Goal: Task Accomplishment & Management: Complete application form

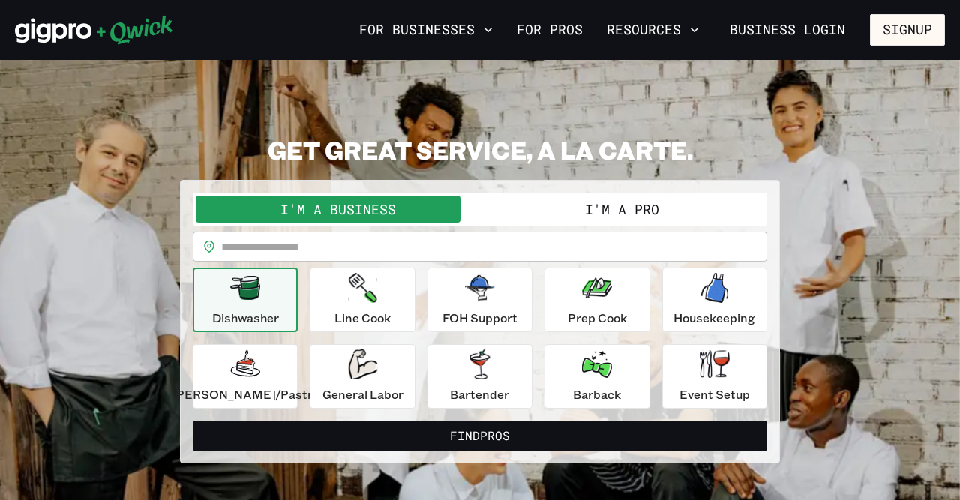
click at [665, 206] on button "I'm a Pro" at bounding box center [622, 209] width 284 height 27
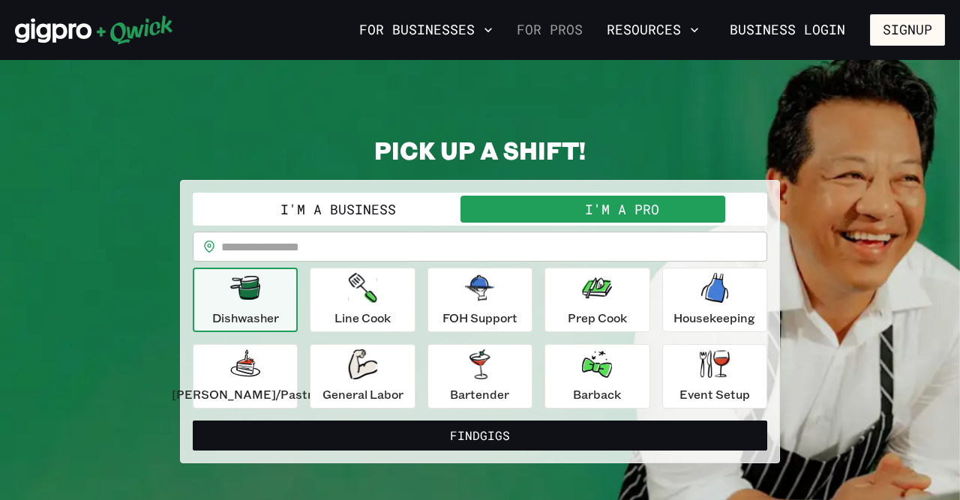
click at [543, 32] on link "For Pros" at bounding box center [550, 30] width 78 height 26
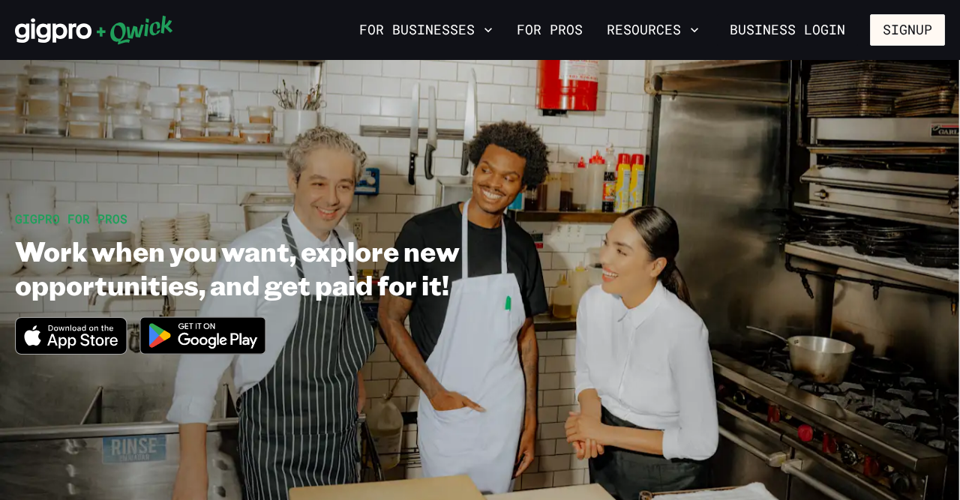
click at [208, 335] on img at bounding box center [204, 336] width 146 height 56
click at [915, 35] on button "Signup" at bounding box center [907, 30] width 75 height 32
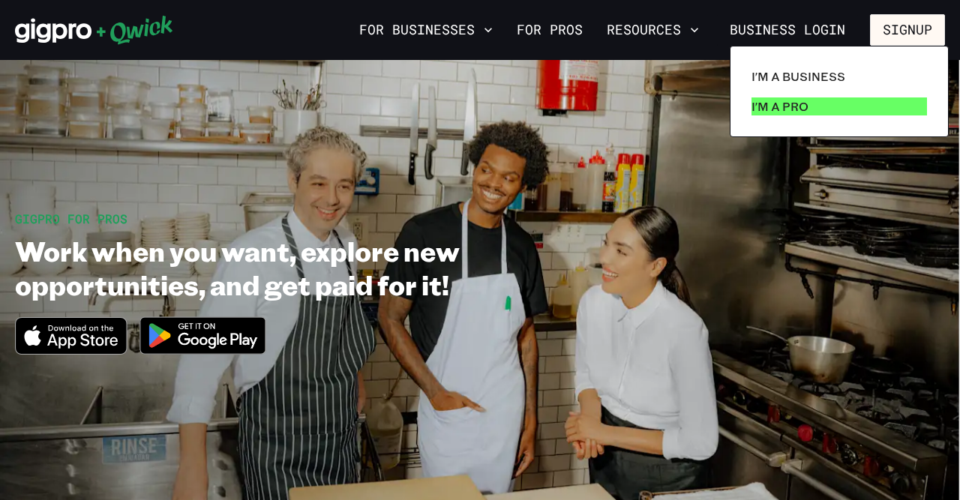
click at [777, 107] on p "I'm a Pro" at bounding box center [780, 107] width 57 height 18
click at [788, 110] on p "I'm a Pro" at bounding box center [780, 107] width 57 height 18
click at [789, 105] on p "I'm a Pro" at bounding box center [780, 107] width 57 height 18
click at [771, 101] on p "I'm a Pro" at bounding box center [780, 107] width 57 height 18
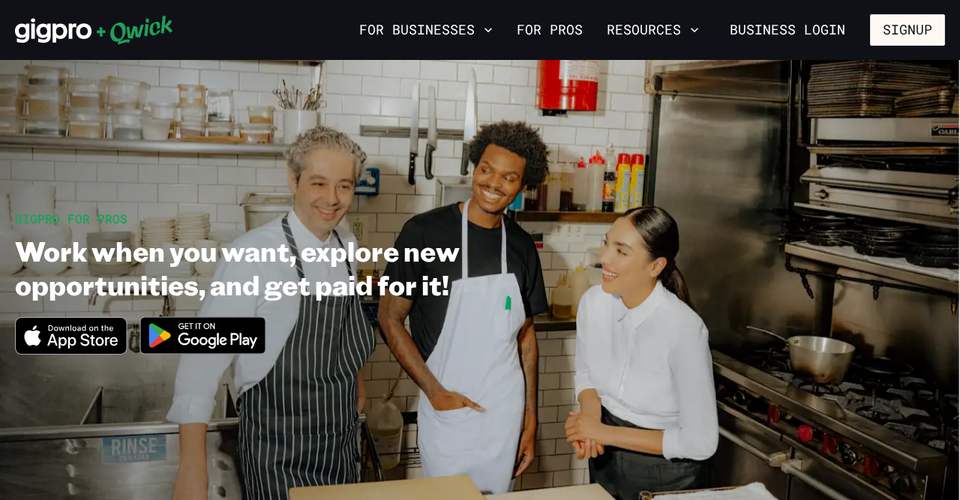
click at [738, 176] on section "GIGPRO FOR PROS Work when you want, explore new opportunities, and get paid for…" at bounding box center [480, 289] width 960 height 458
click at [665, 141] on section "GIGPRO FOR PROS Work when you want, explore new opportunities, and get paid for…" at bounding box center [480, 289] width 960 height 458
click at [877, 192] on section "GIGPRO FOR PROS Work when you want, explore new opportunities, and get paid for…" at bounding box center [480, 289] width 960 height 458
